Goal: Task Accomplishment & Management: Manage account settings

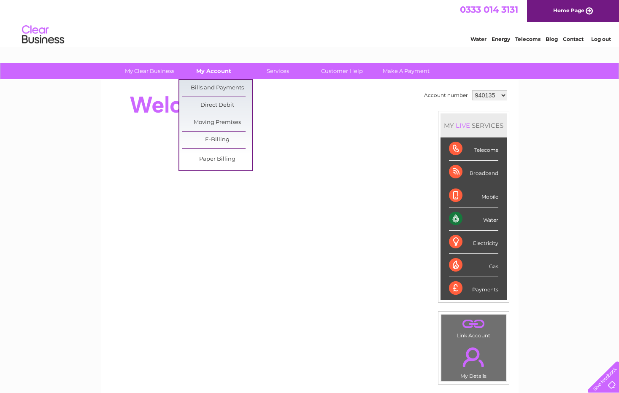
click at [216, 68] on link "My Account" at bounding box center [214, 71] width 70 height 16
click at [209, 87] on link "Bills and Payments" at bounding box center [217, 88] width 70 height 17
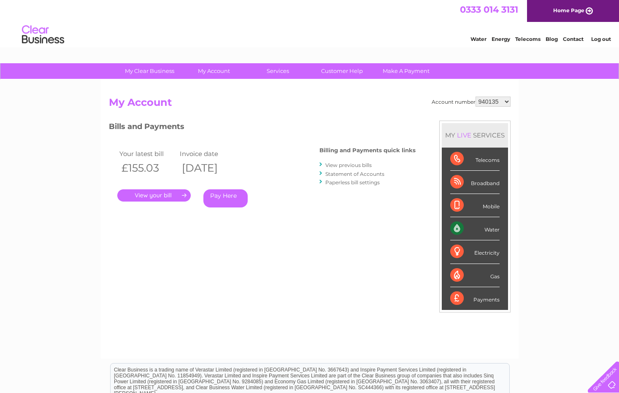
click at [360, 165] on link "View previous bills" at bounding box center [348, 165] width 46 height 6
